Goal: Transaction & Acquisition: Book appointment/travel/reservation

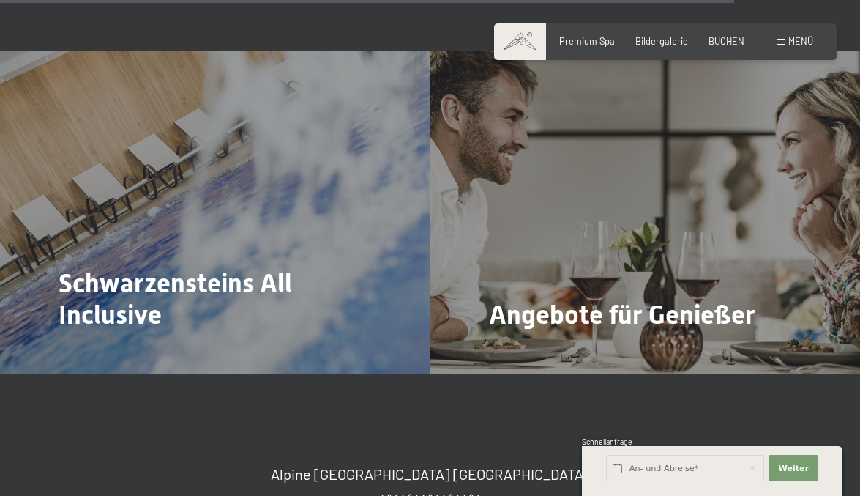
scroll to position [4450, 0]
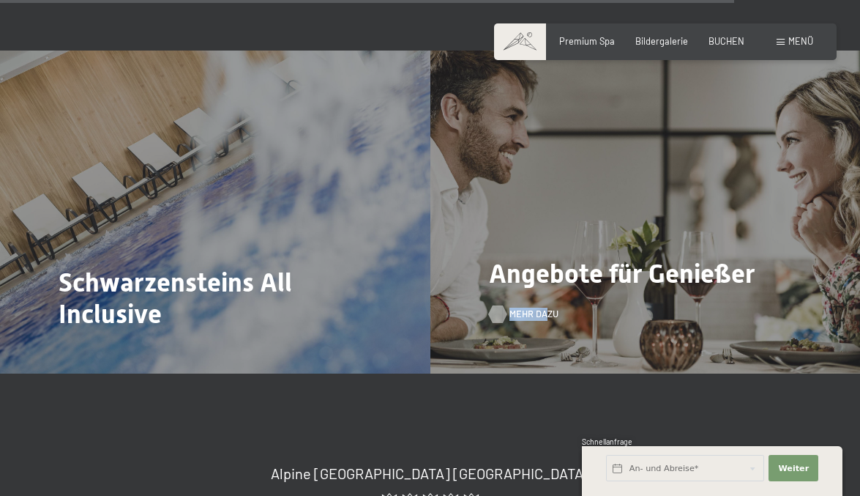
click at [529, 253] on div "Angebote für Genießer Mehr dazu" at bounding box center [645, 212] width 430 height 323
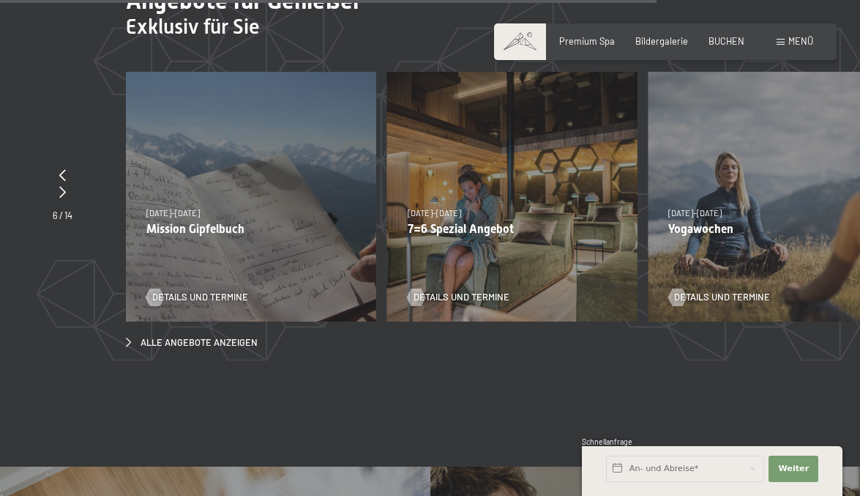
scroll to position [4029, 0]
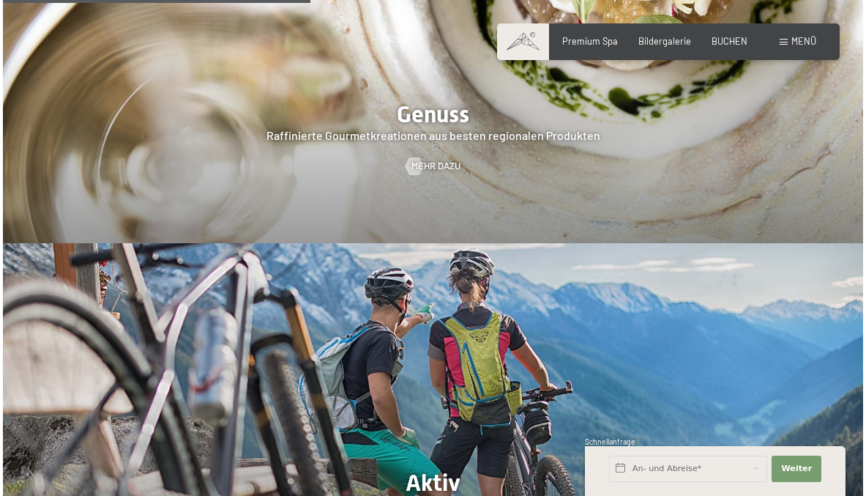
scroll to position [2047, 0]
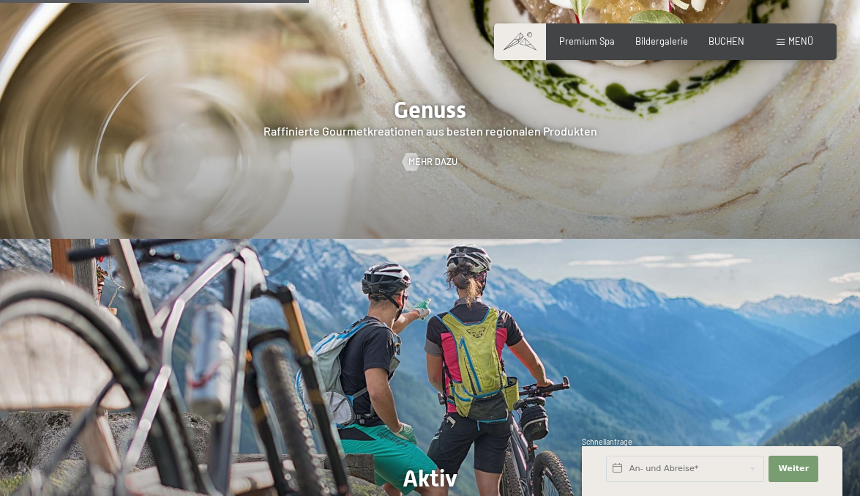
click at [811, 42] on span "Menü" at bounding box center [800, 41] width 25 height 12
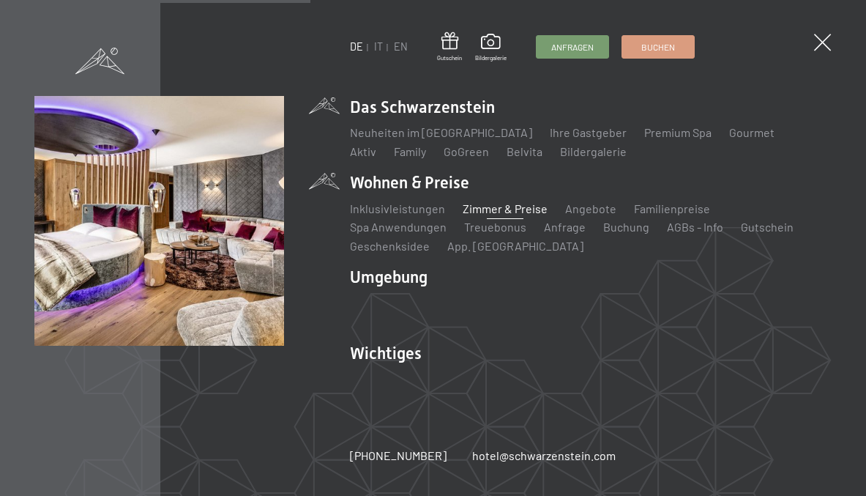
click at [498, 205] on link "Zimmer & Preise" at bounding box center [505, 208] width 85 height 14
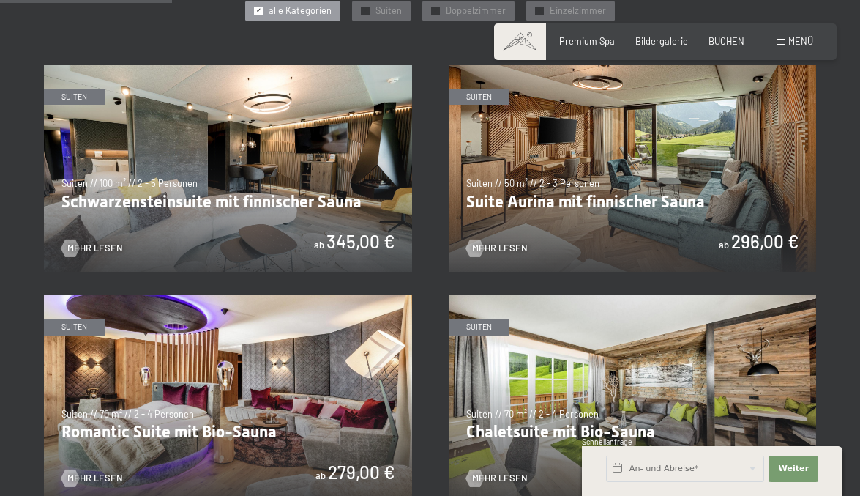
scroll to position [714, 0]
click at [595, 208] on img at bounding box center [633, 169] width 368 height 207
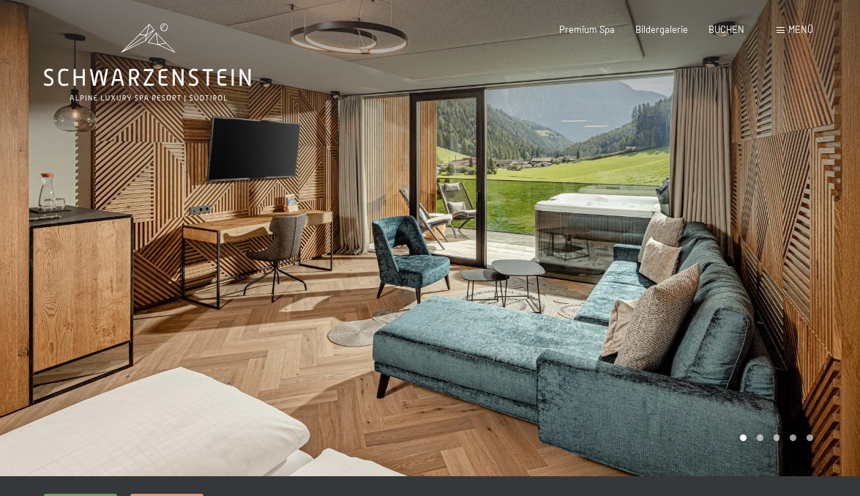
click at [610, 253] on div at bounding box center [645, 238] width 430 height 476
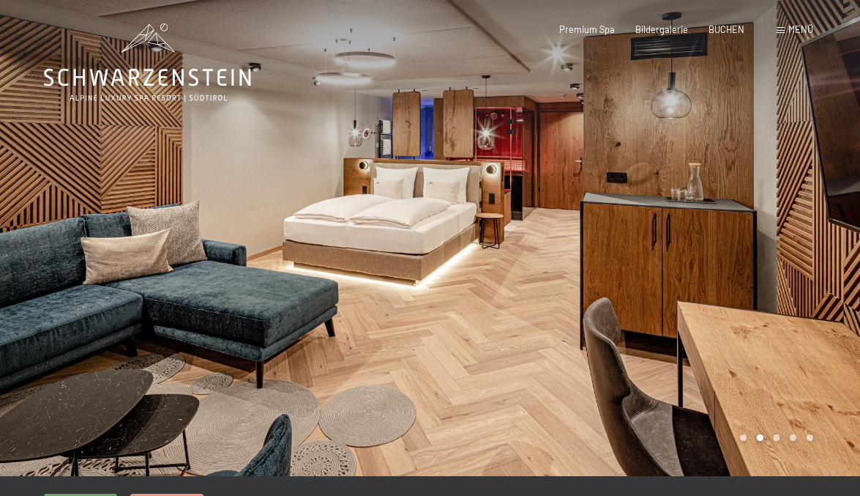
click at [610, 253] on div at bounding box center [645, 238] width 430 height 476
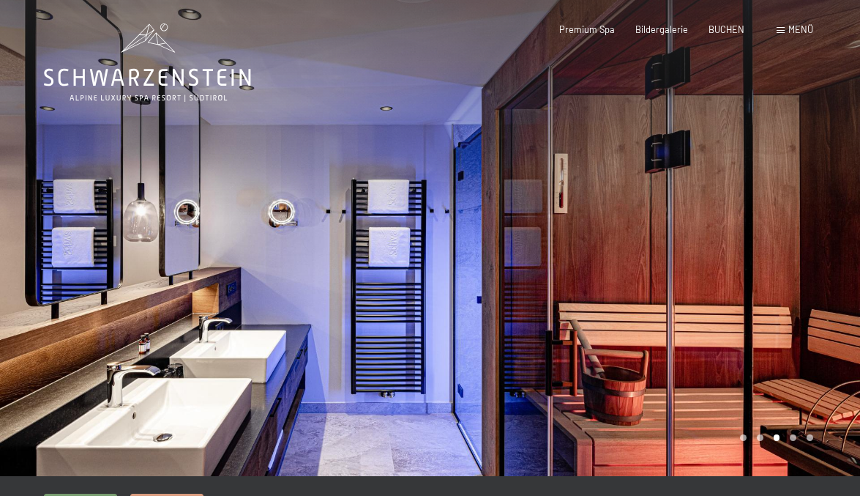
click at [610, 253] on div at bounding box center [645, 238] width 430 height 476
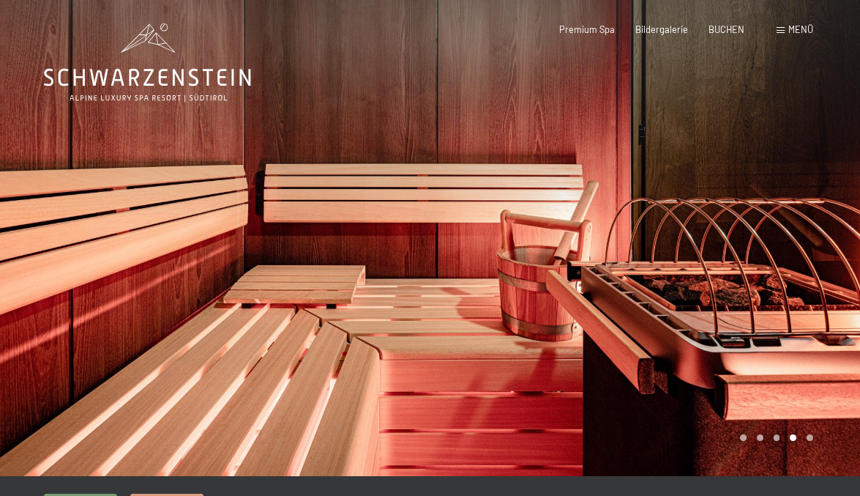
click at [610, 253] on div at bounding box center [645, 238] width 430 height 476
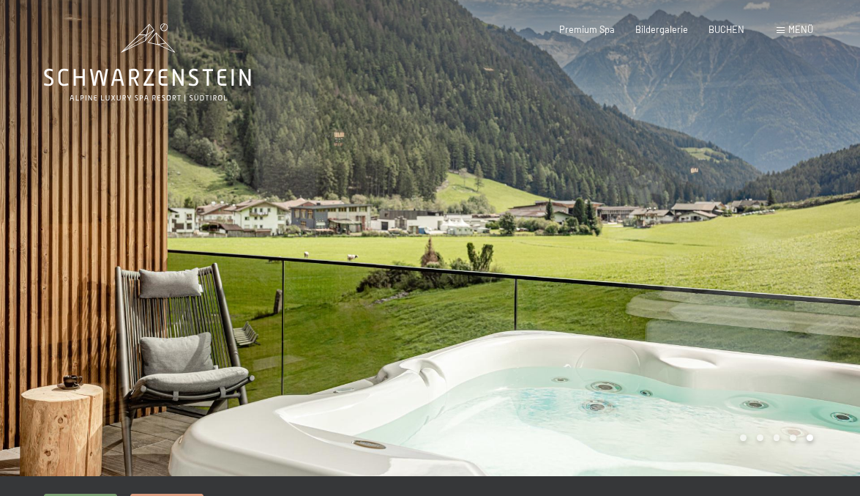
click at [610, 253] on div at bounding box center [645, 238] width 430 height 476
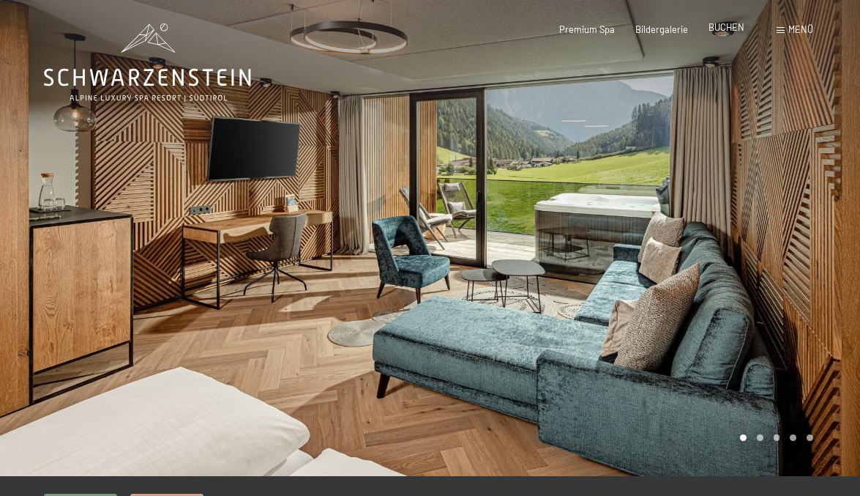
click at [725, 29] on span "BUCHEN" at bounding box center [727, 27] width 36 height 12
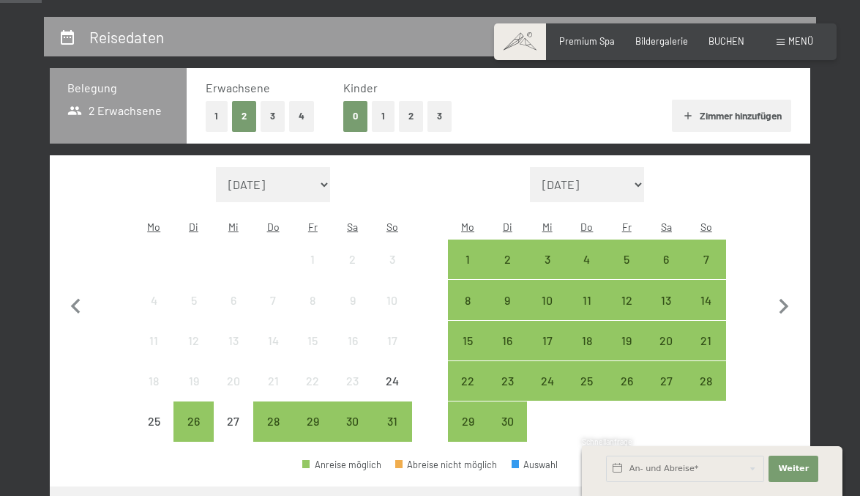
scroll to position [272, 0]
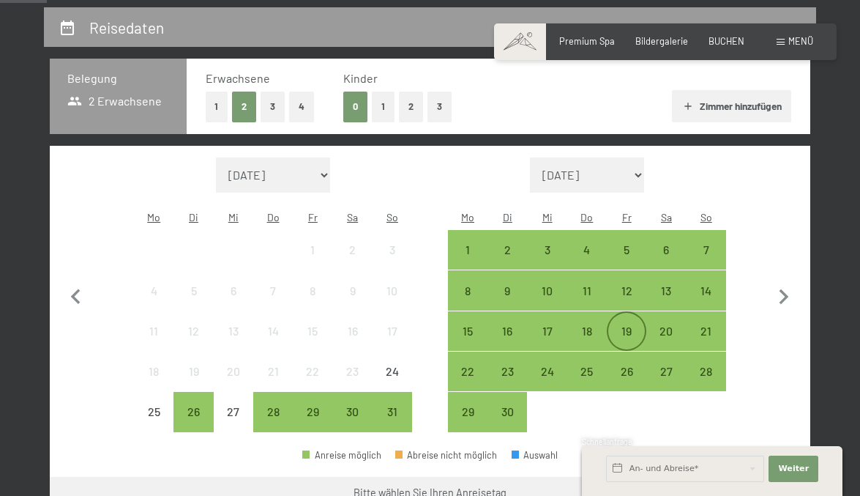
click at [628, 325] on div "19" at bounding box center [626, 343] width 37 height 37
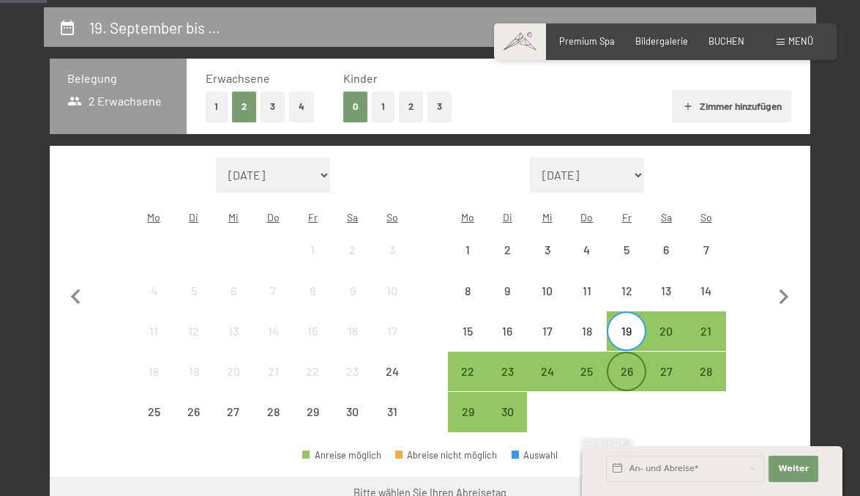
click at [627, 365] on div "26" at bounding box center [626, 383] width 37 height 37
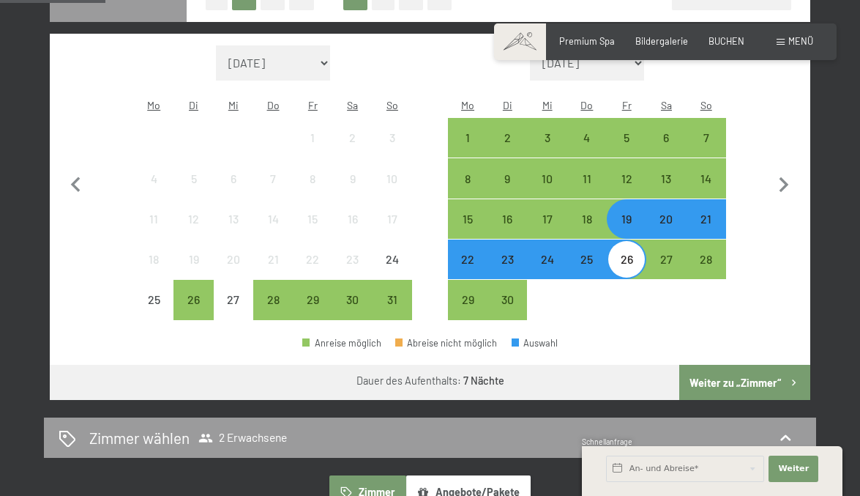
scroll to position [389, 0]
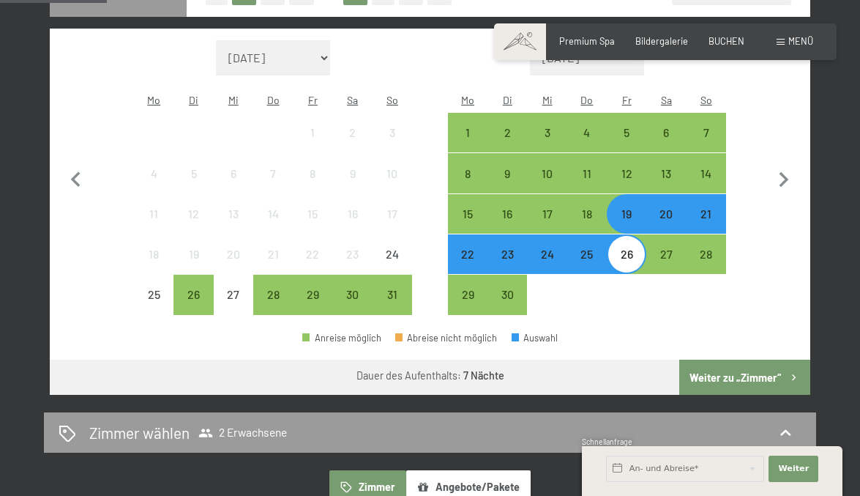
click at [751, 359] on button "Weiter zu „Zimmer“" at bounding box center [744, 376] width 131 height 35
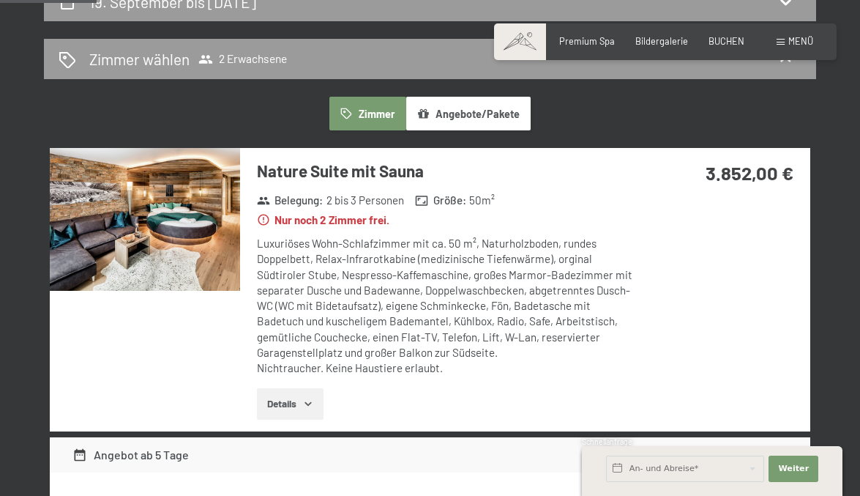
scroll to position [303, 0]
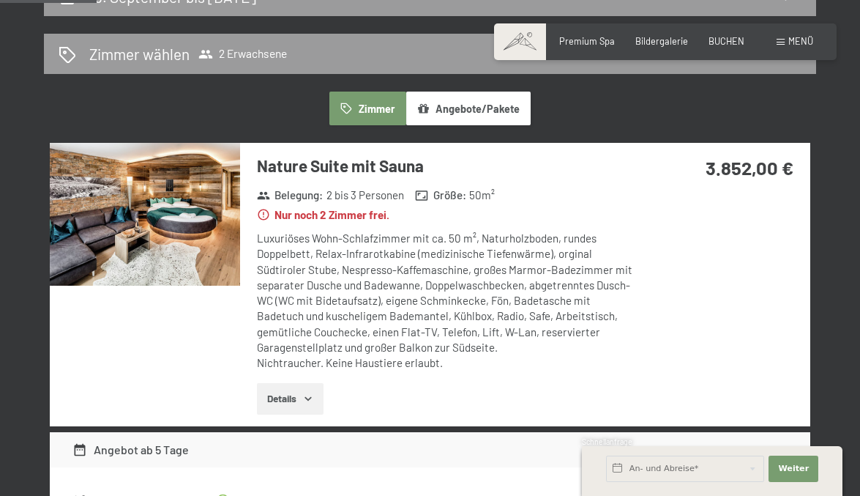
click at [314, 396] on icon "button" at bounding box center [308, 398] width 12 height 12
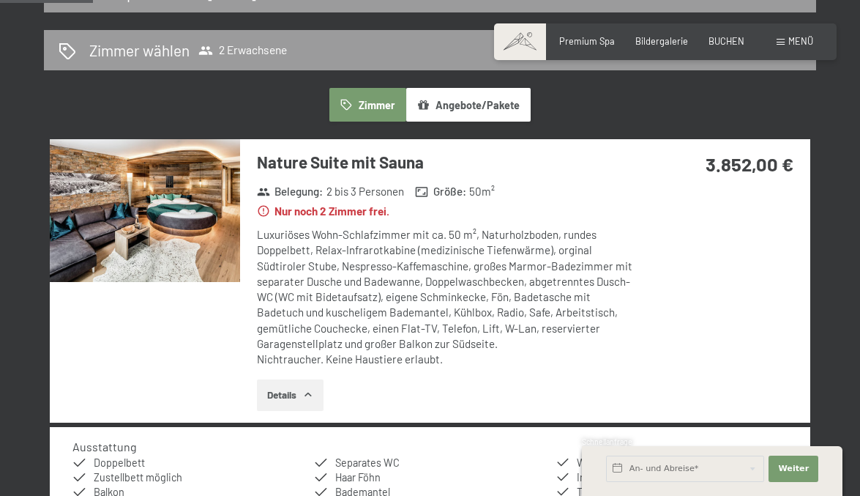
scroll to position [308, 0]
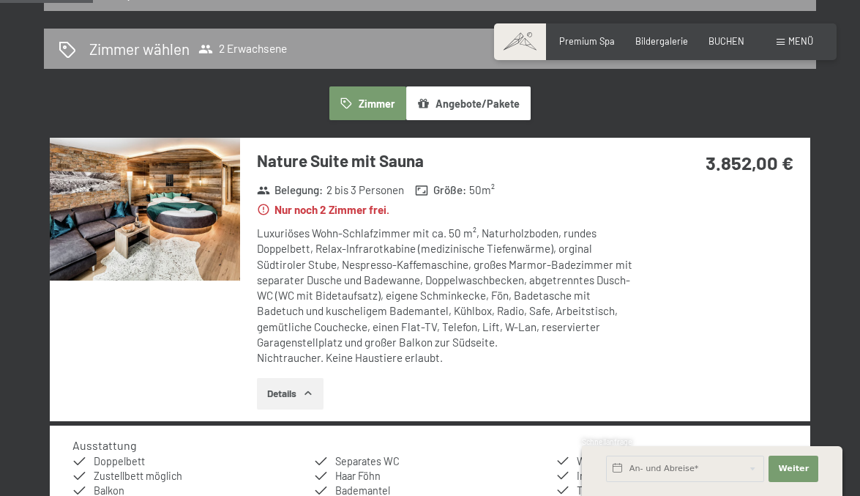
click at [150, 202] on img at bounding box center [145, 209] width 190 height 143
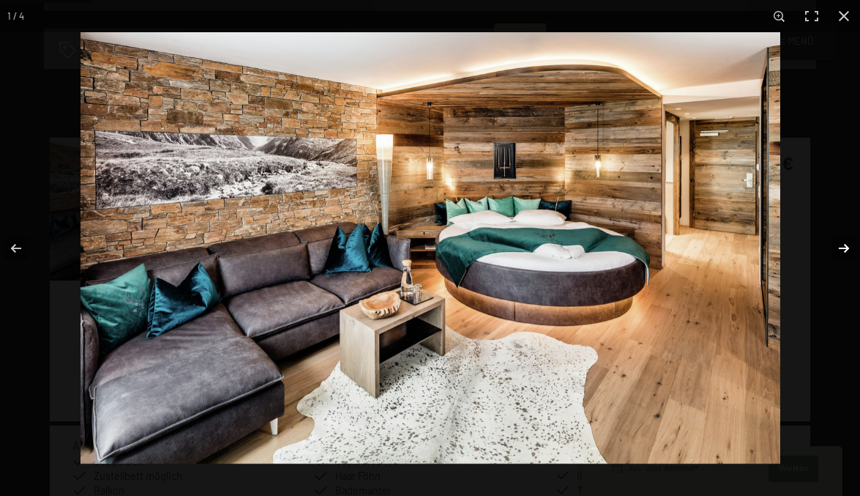
click at [843, 251] on button "button" at bounding box center [834, 248] width 51 height 73
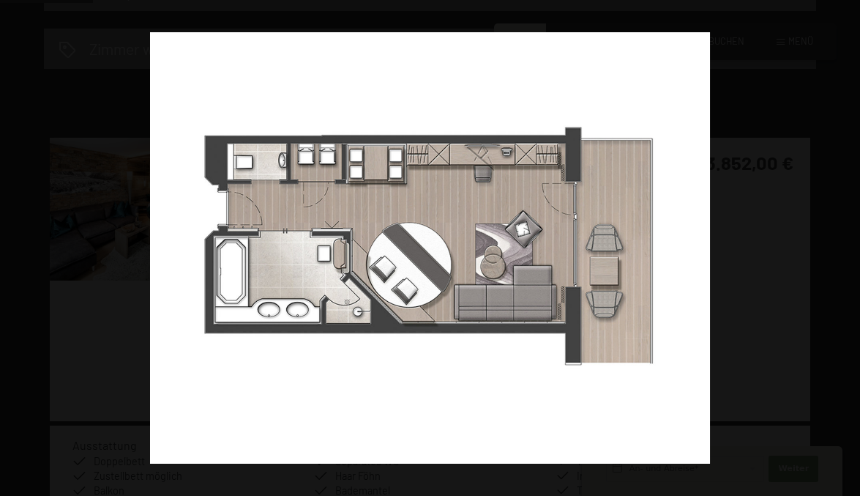
click at [843, 251] on button "button" at bounding box center [834, 248] width 51 height 73
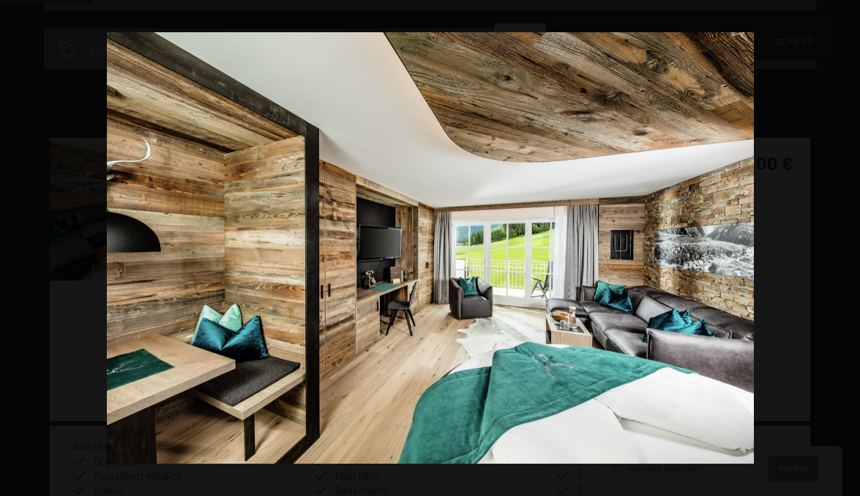
click at [843, 251] on button "button" at bounding box center [834, 248] width 51 height 73
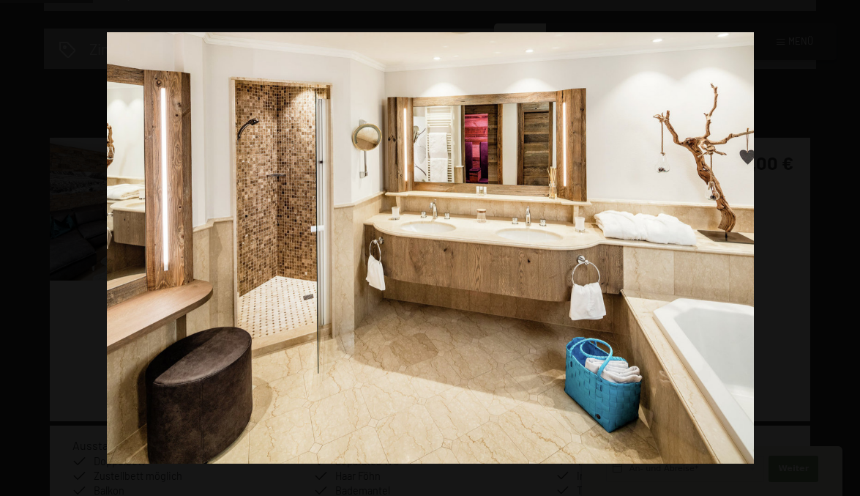
click at [843, 251] on button "button" at bounding box center [834, 248] width 51 height 73
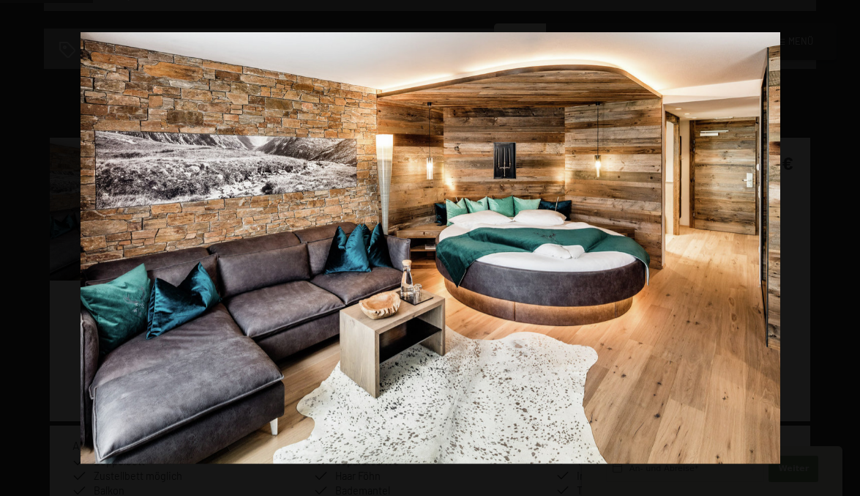
click at [843, 251] on button "button" at bounding box center [834, 248] width 51 height 73
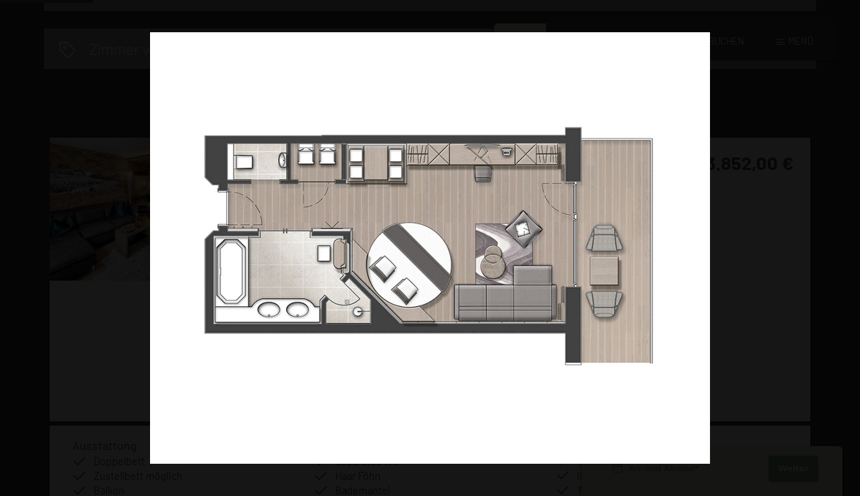
click at [843, 251] on button "button" at bounding box center [834, 248] width 51 height 73
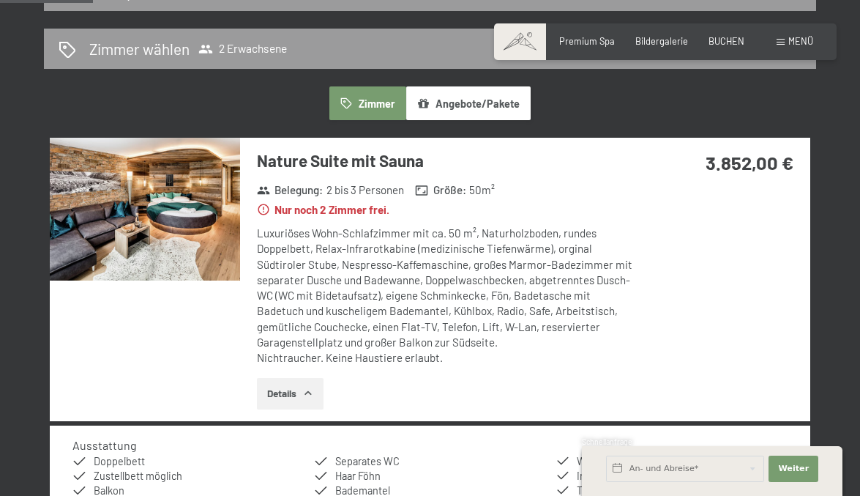
click at [0, 0] on button "button" at bounding box center [0, 0] width 0 height 0
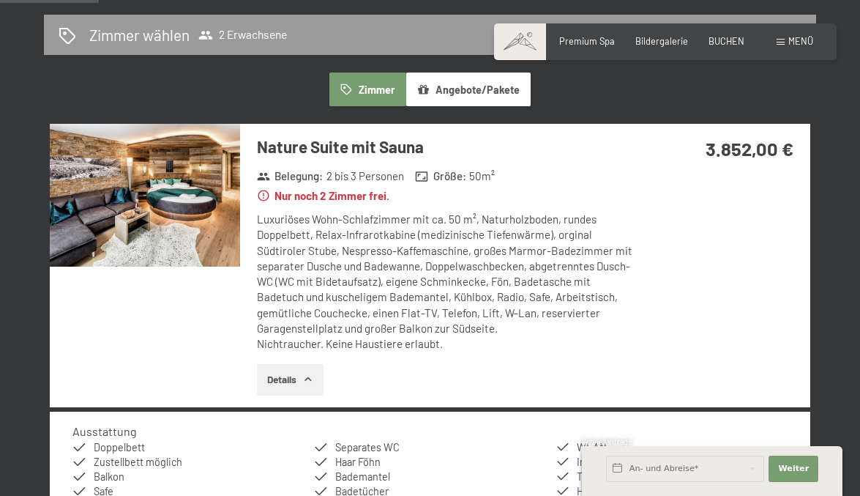
scroll to position [328, 0]
